Goal: Find specific page/section: Find specific page/section

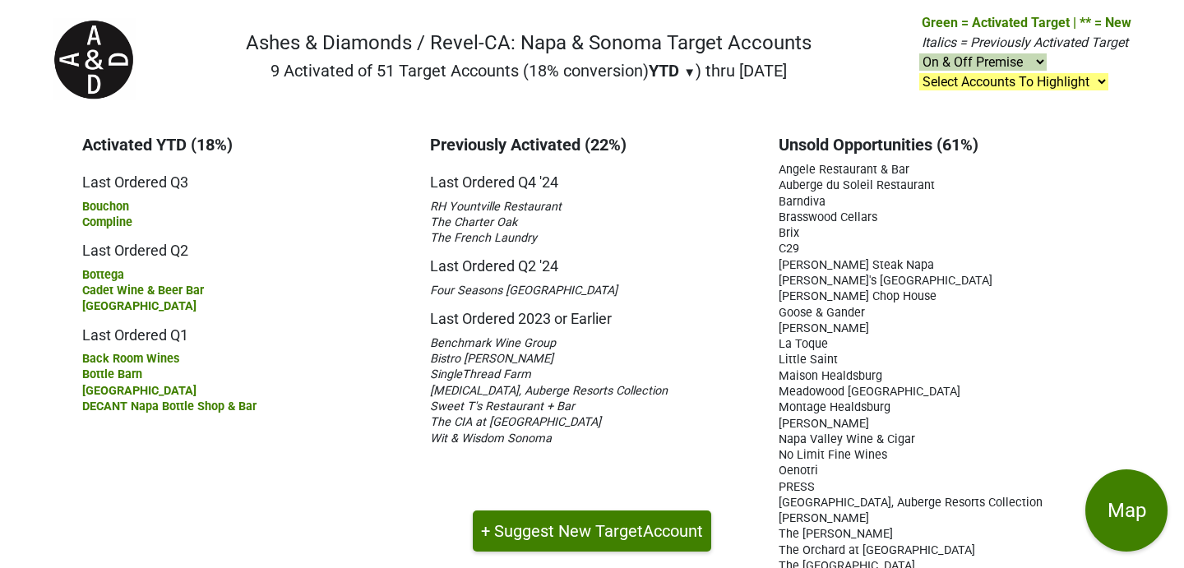
click at [1001, 61] on select "On & Off Premise On Premise Off Premise Country Clubs Only" at bounding box center [982, 61] width 127 height 17
click at [920, 53] on select "On & Off Premise On Premise Off Premise Country Clubs Only" at bounding box center [982, 61] width 127 height 17
click at [1067, 9] on nav at bounding box center [591, 6] width 1105 height 13
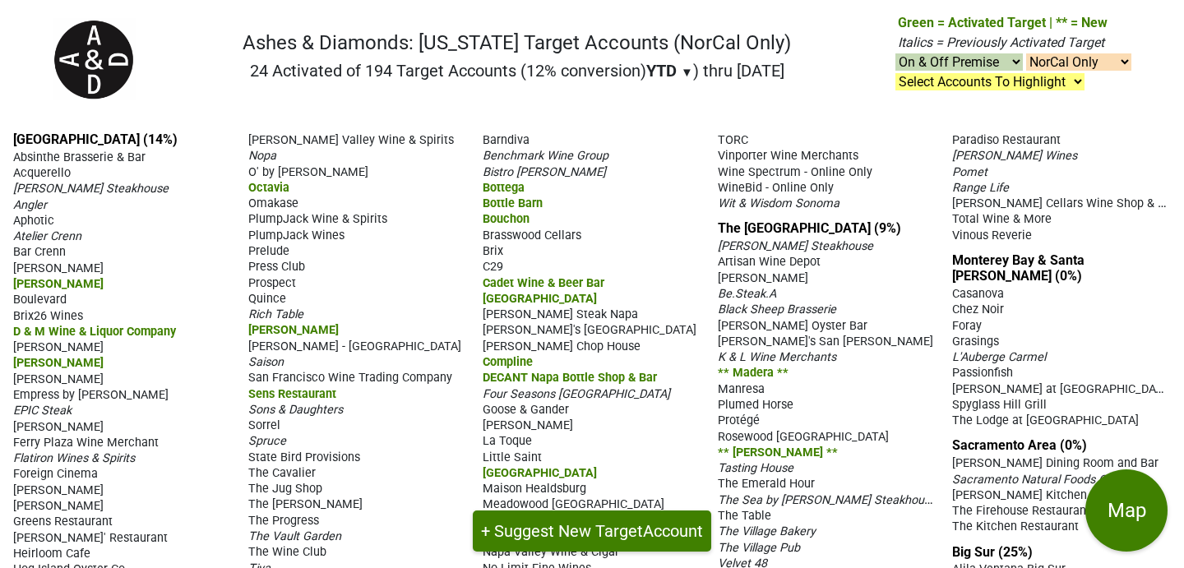
select select "NorCal"
click at [1116, 54] on select "NorCal & SoCal NorCal Only SoCal Only" at bounding box center [1078, 61] width 105 height 17
click at [1026, 53] on select "NorCal & SoCal NorCal Only SoCal Only" at bounding box center [1078, 61] width 105 height 17
click at [1123, 116] on nav "Ashes & Diamonds: California Target Accounts (NorCal Only) 24 Activated of 194 …" at bounding box center [591, 65] width 1105 height 105
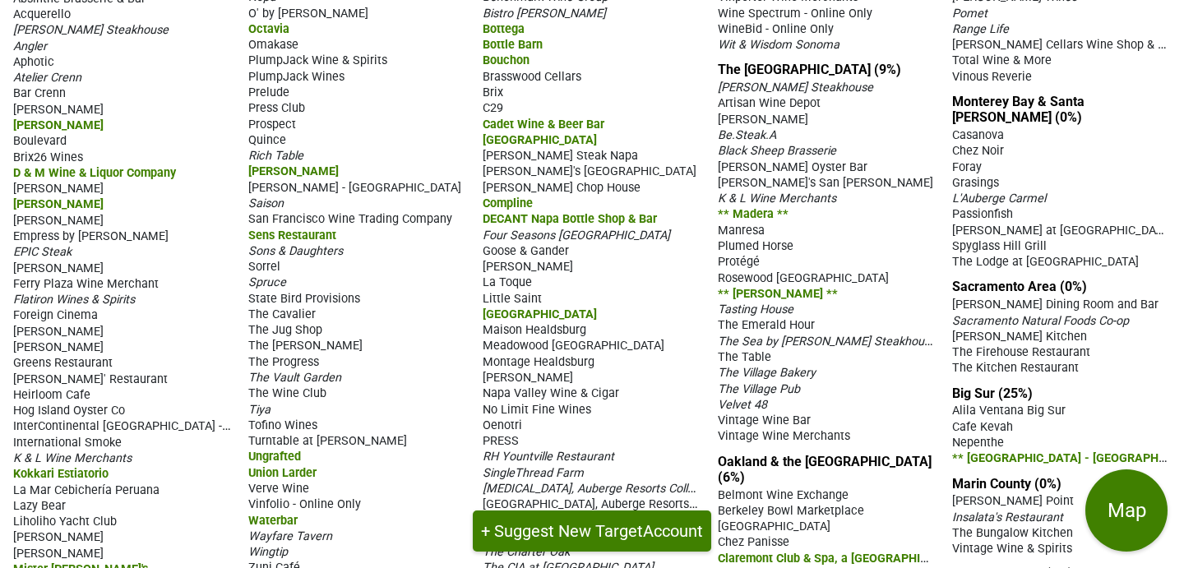
scroll to position [246, 0]
